Goal: Find specific page/section: Find specific page/section

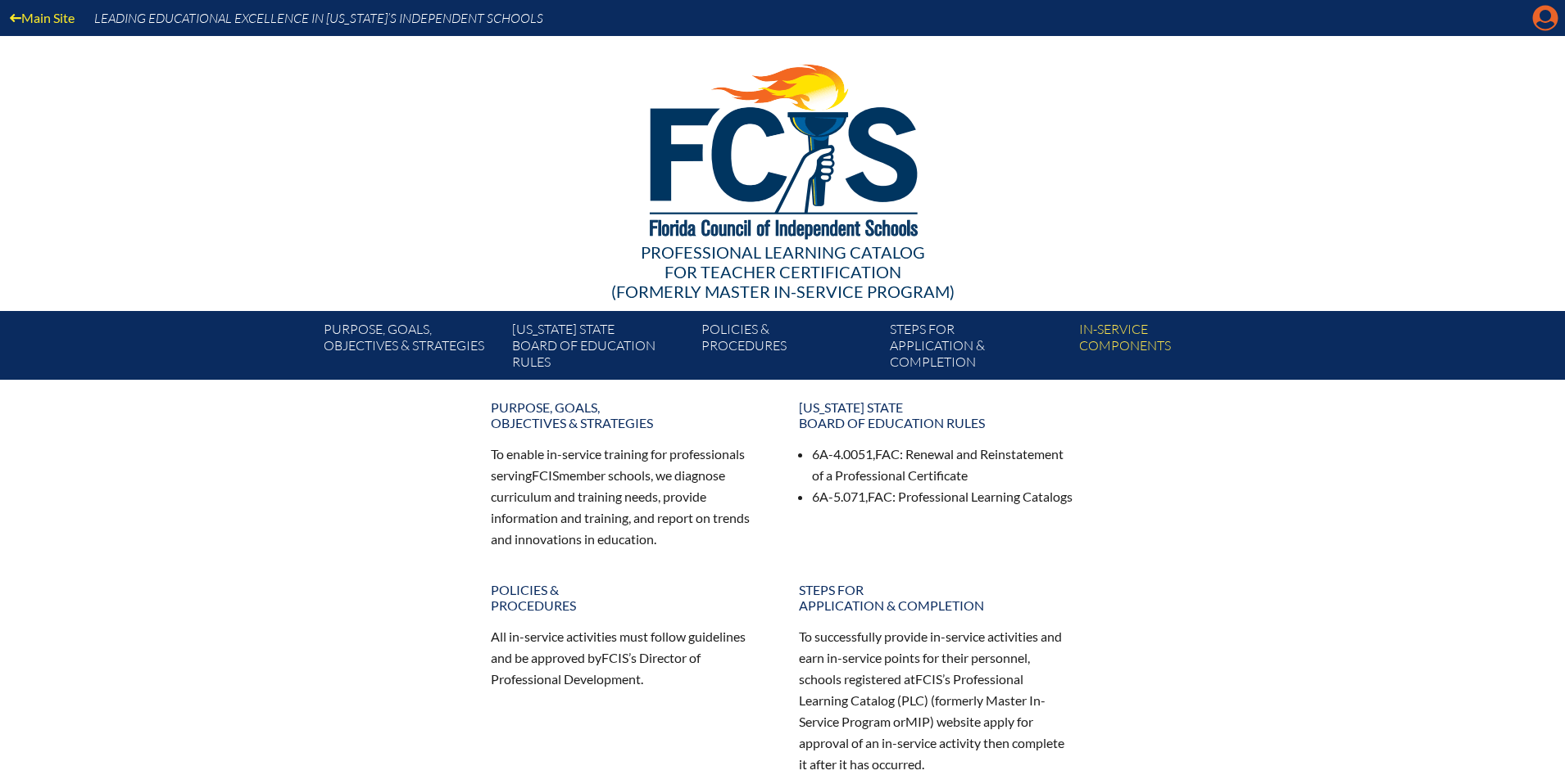
click at [1544, 18] on icon "Manage account" at bounding box center [1545, 18] width 27 height 27
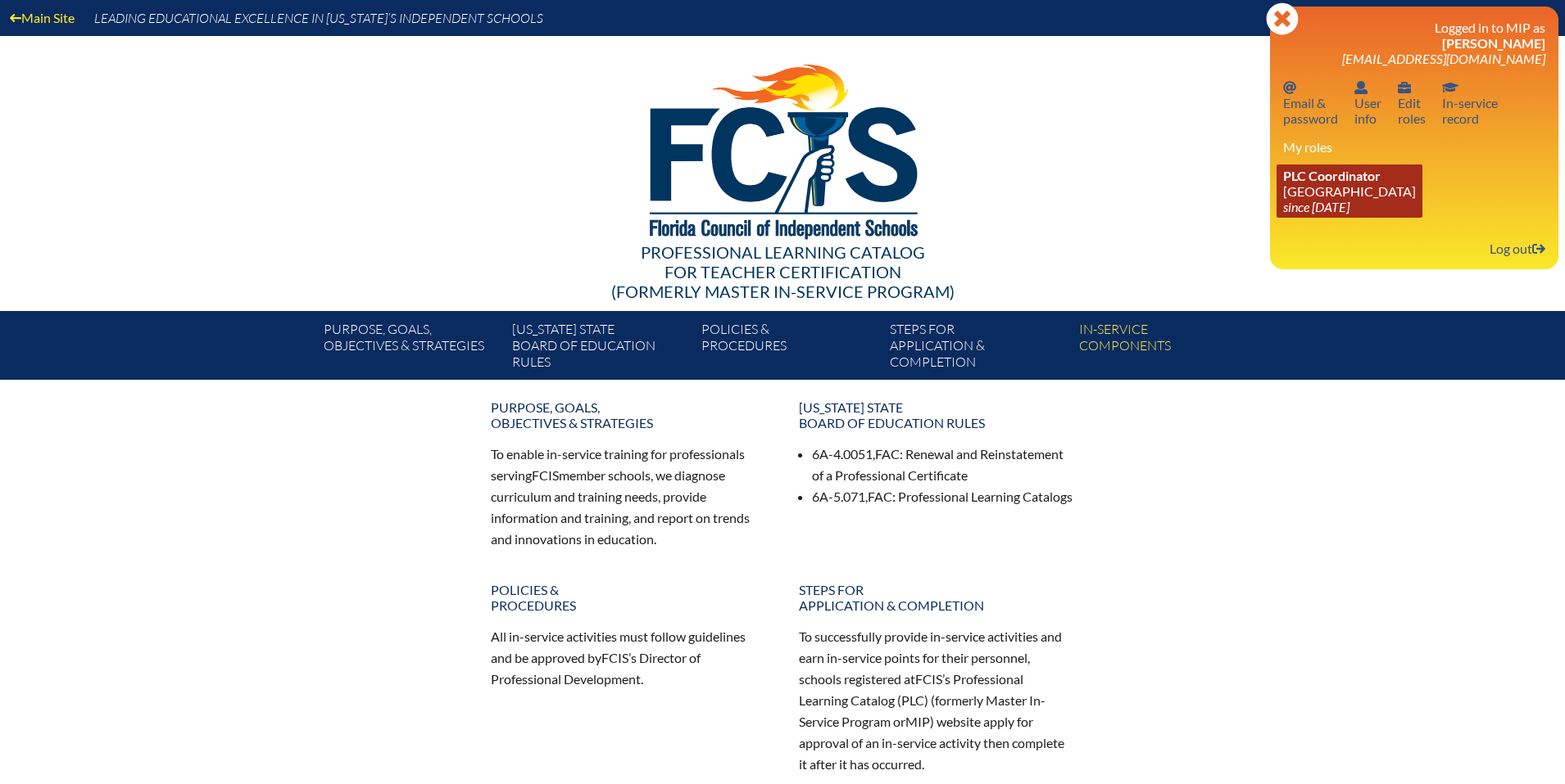
click at [1350, 204] on icon "since [DATE]" at bounding box center [1316, 207] width 66 height 15
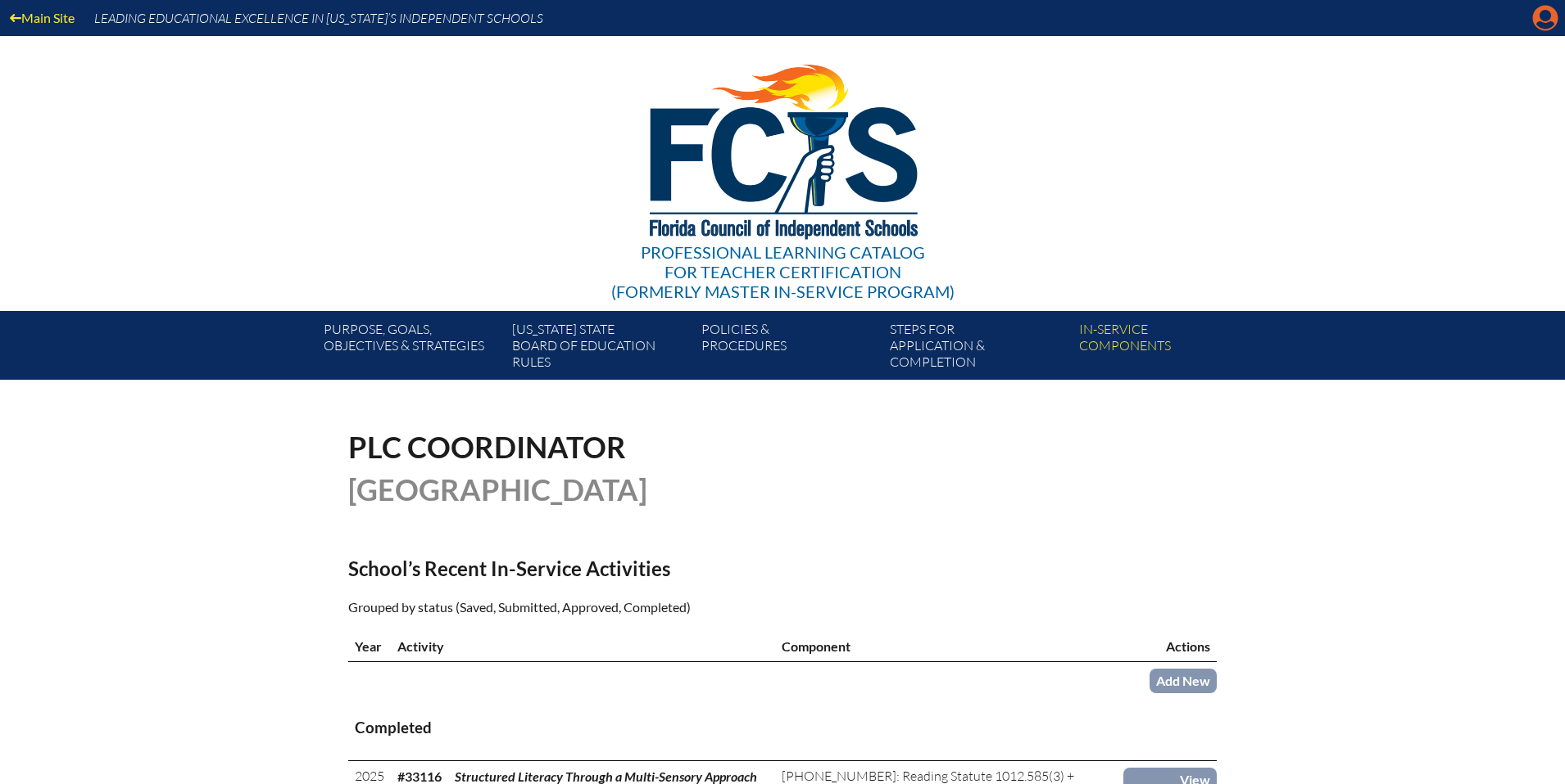
click at [1548, 26] on icon "Manage account" at bounding box center [1545, 18] width 27 height 27
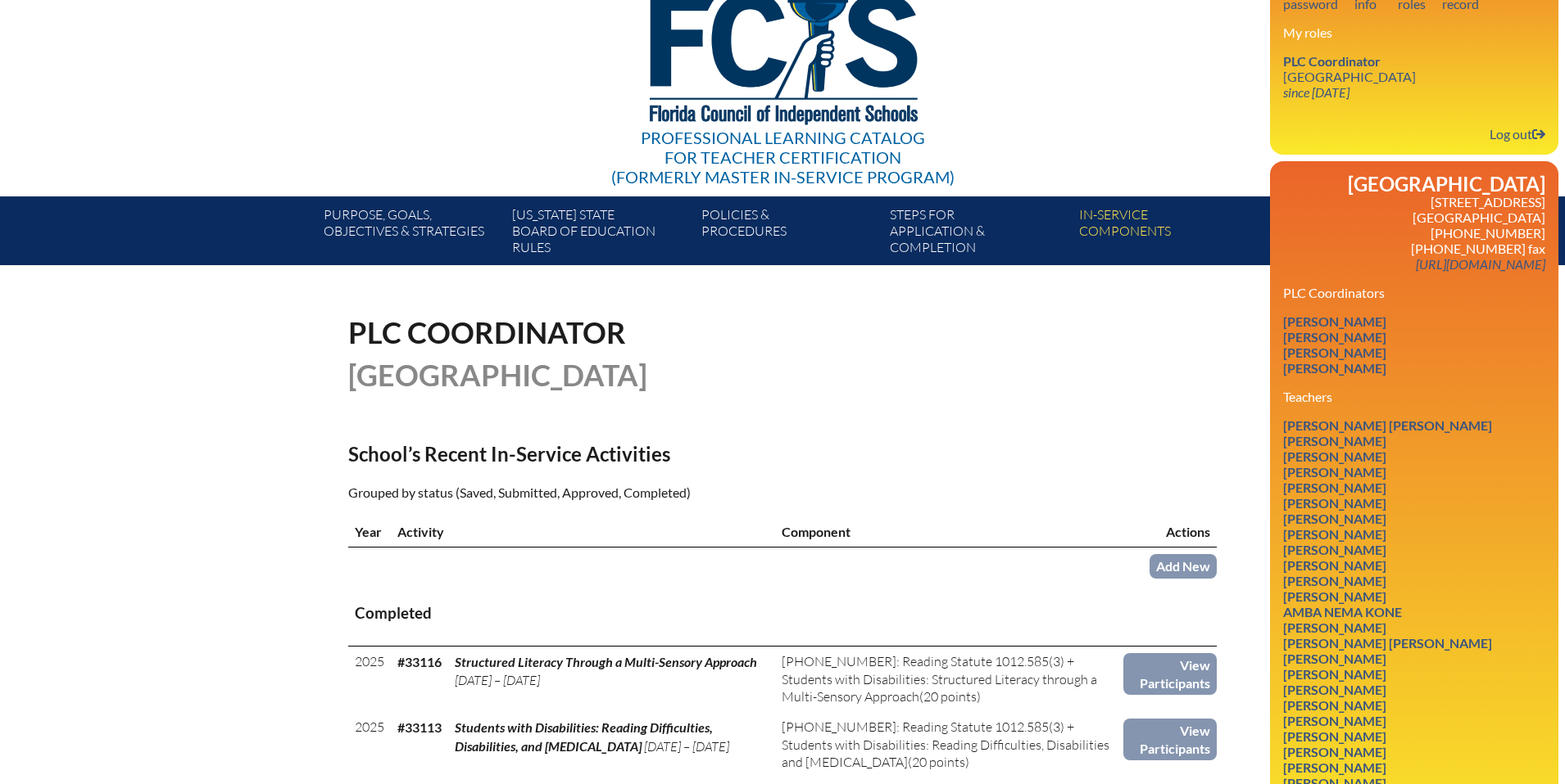
scroll to position [118, 0]
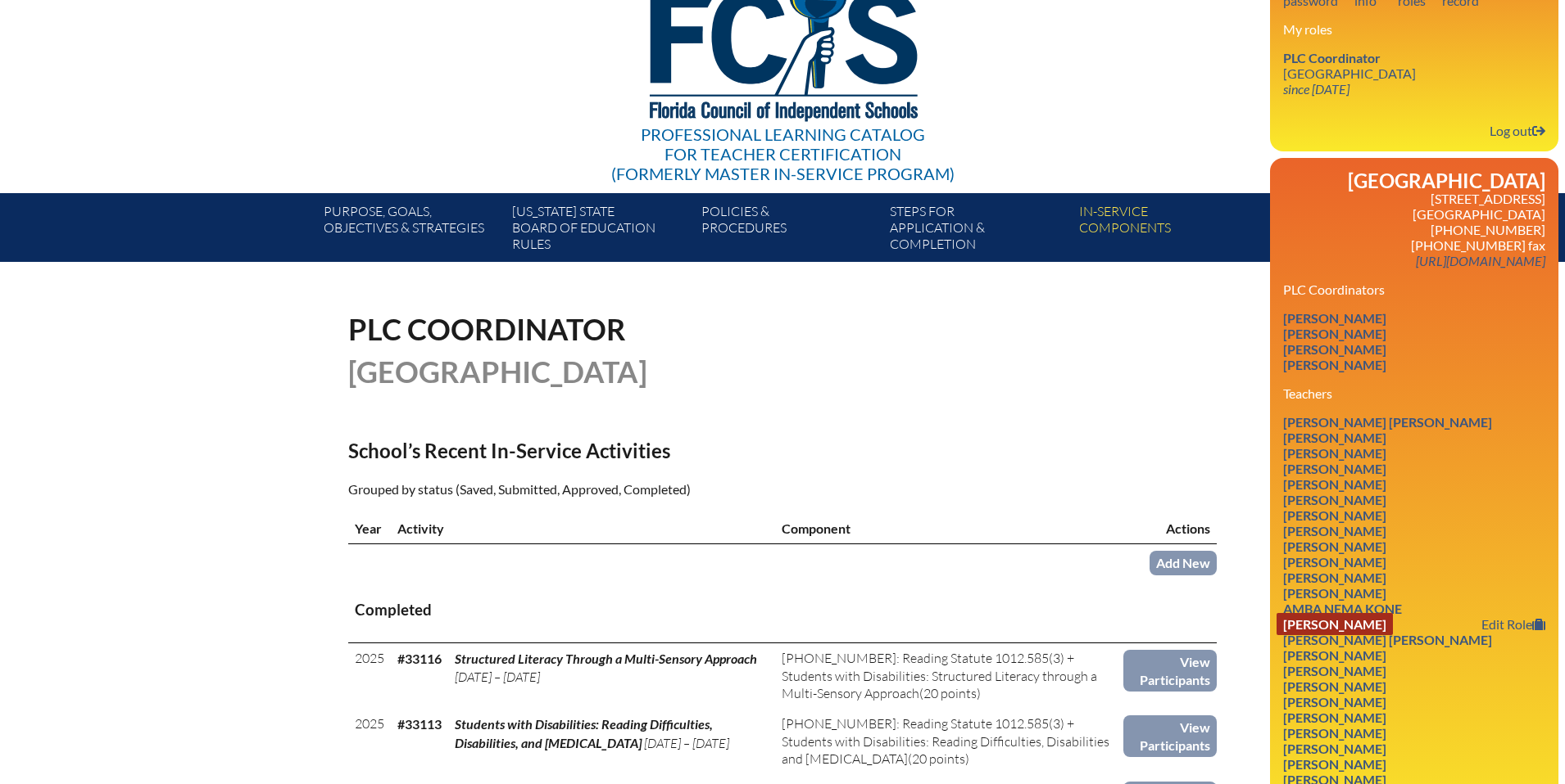
click at [1344, 624] on link "Sara LoSchiavo" at bounding box center [1335, 624] width 117 height 22
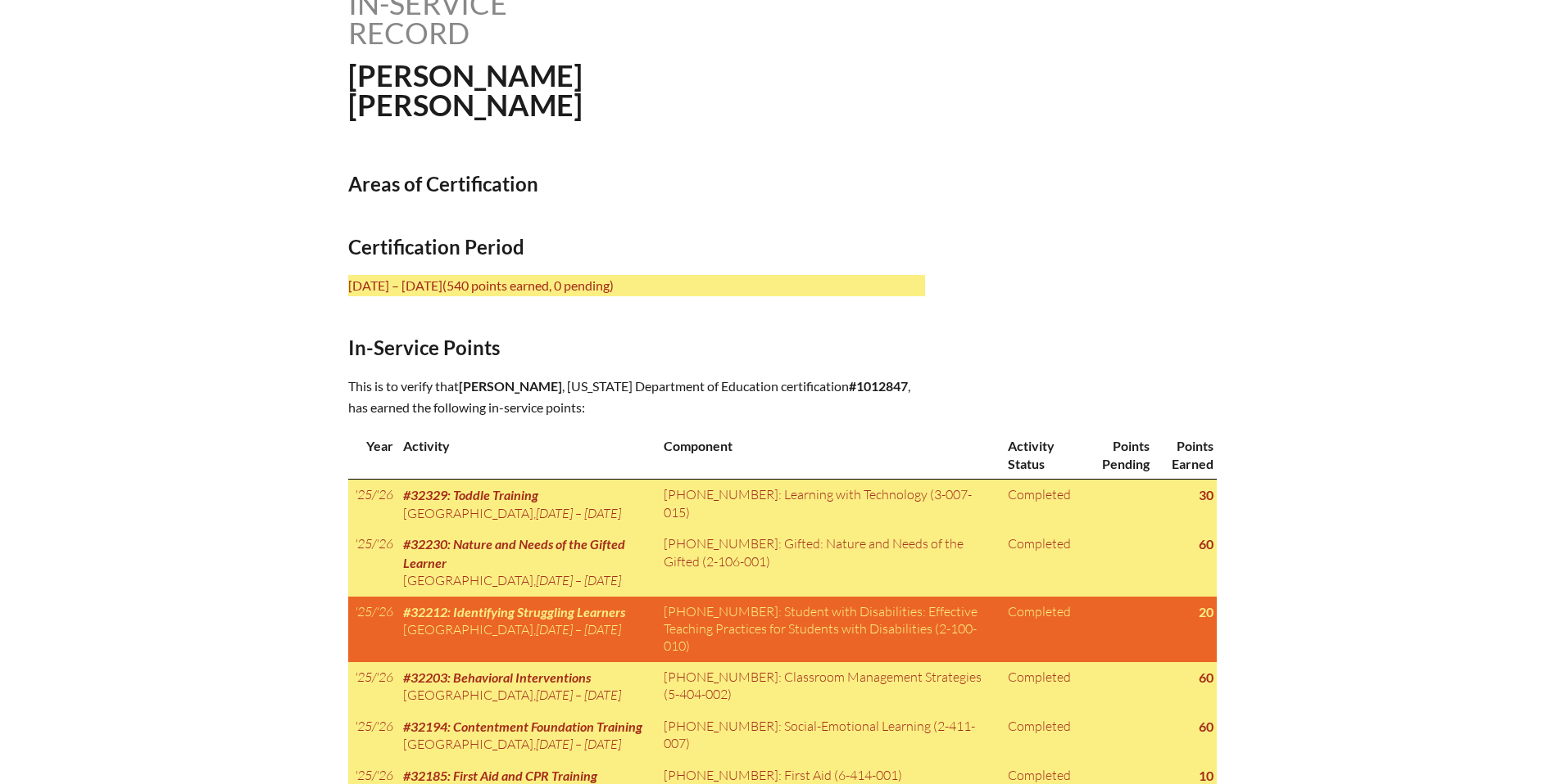
scroll to position [445, 0]
